Goal: Task Accomplishment & Management: Use online tool/utility

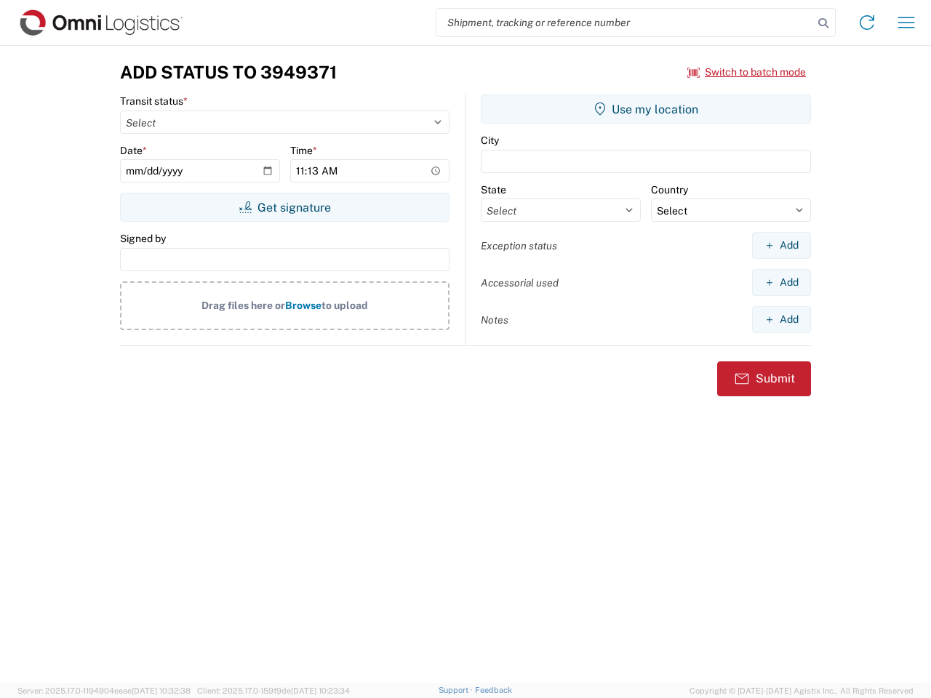
click at [625, 23] on input "search" at bounding box center [624, 23] width 377 height 28
click at [823, 23] on icon at bounding box center [823, 23] width 20 height 20
click at [867, 23] on icon at bounding box center [866, 22] width 23 height 23
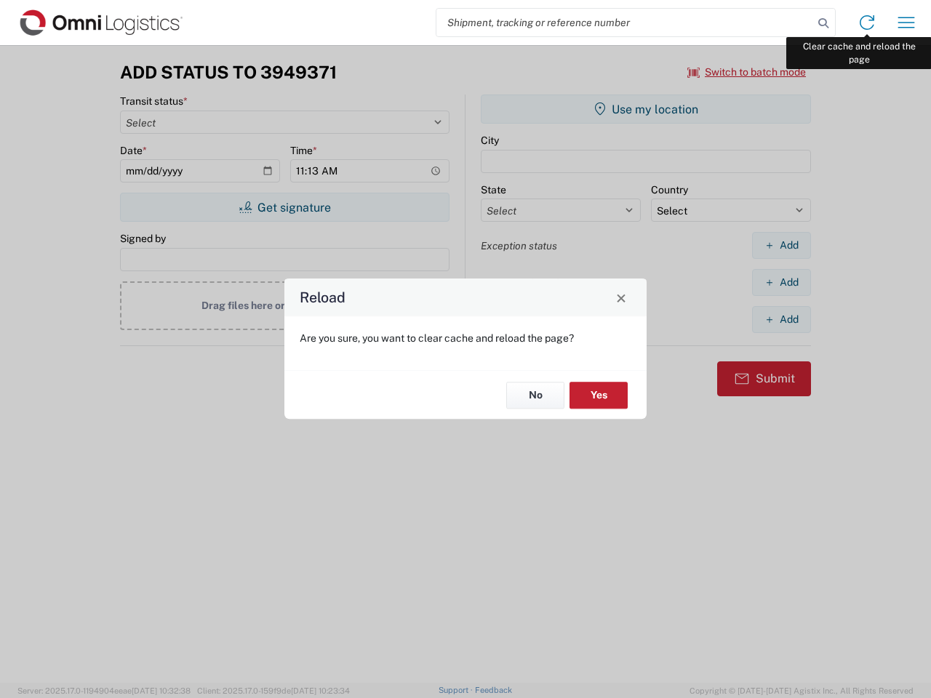
click at [906, 23] on div "Reload Are you sure, you want to clear cache and reload the page? No Yes" at bounding box center [465, 349] width 931 height 698
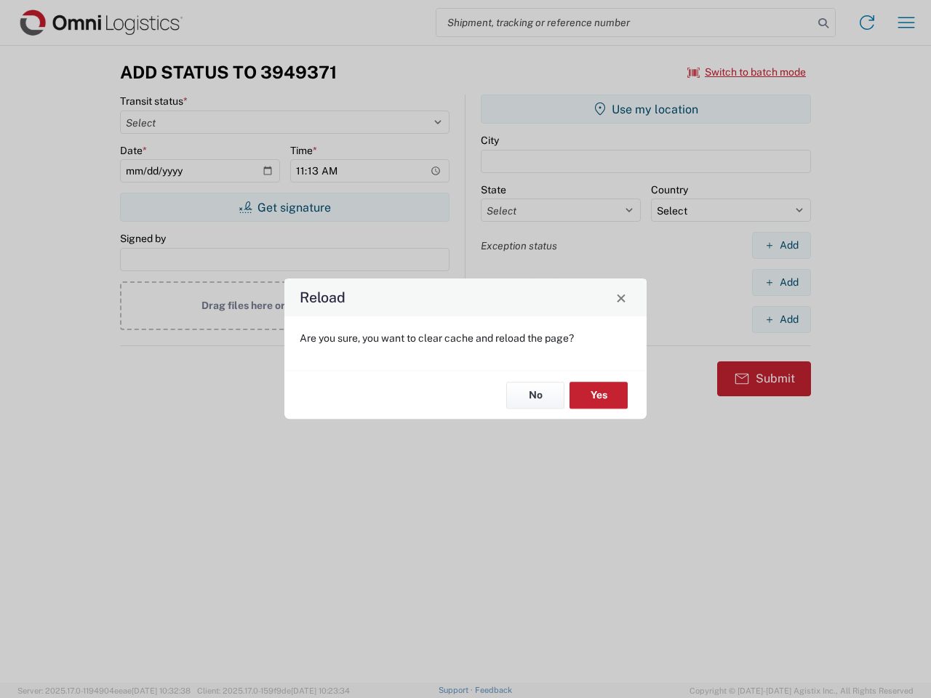
click at [747, 72] on div "Reload Are you sure, you want to clear cache and reload the page? No Yes" at bounding box center [465, 349] width 931 height 698
click at [284, 207] on div "Reload Are you sure, you want to clear cache and reload the page? No Yes" at bounding box center [465, 349] width 931 height 698
click at [646, 109] on div "Reload Are you sure, you want to clear cache and reload the page? No Yes" at bounding box center [465, 349] width 931 height 698
click at [781, 245] on div "Reload Are you sure, you want to clear cache and reload the page? No Yes" at bounding box center [465, 349] width 931 height 698
click at [781, 282] on div "Reload Are you sure, you want to clear cache and reload the page? No Yes" at bounding box center [465, 349] width 931 height 698
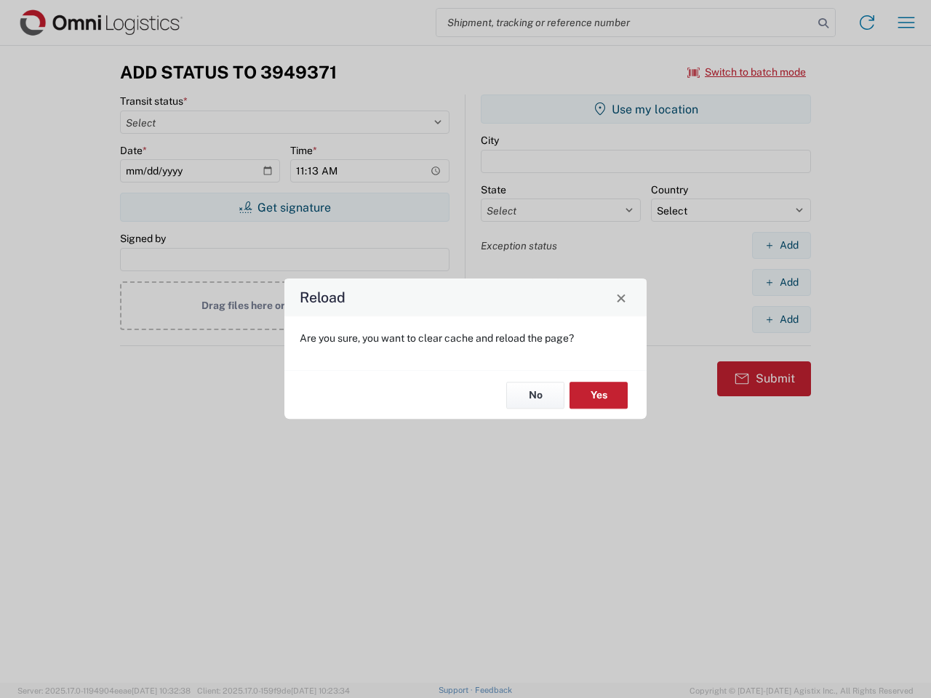
click at [781, 319] on div "Reload Are you sure, you want to clear cache and reload the page? No Yes" at bounding box center [465, 349] width 931 height 698
